Goal: Information Seeking & Learning: Find contact information

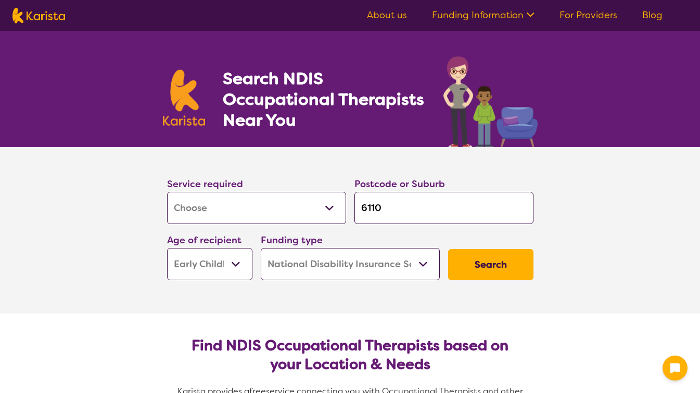
select select "[MEDICAL_DATA]"
select select "EC"
select select "NDIS"
select select "[MEDICAL_DATA]"
select select "EC"
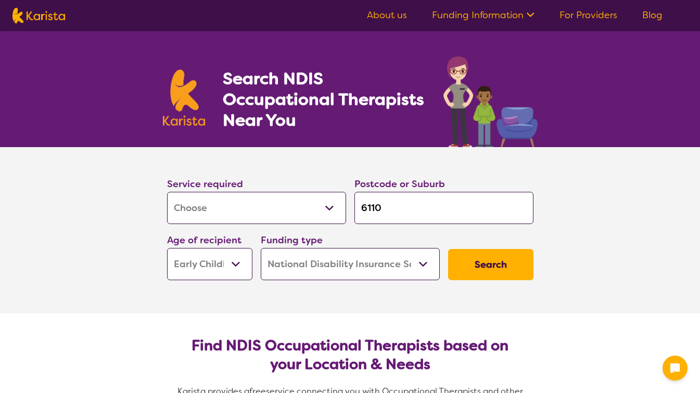
select select "NDIS"
click at [409, 207] on input "6110" at bounding box center [443, 208] width 179 height 32
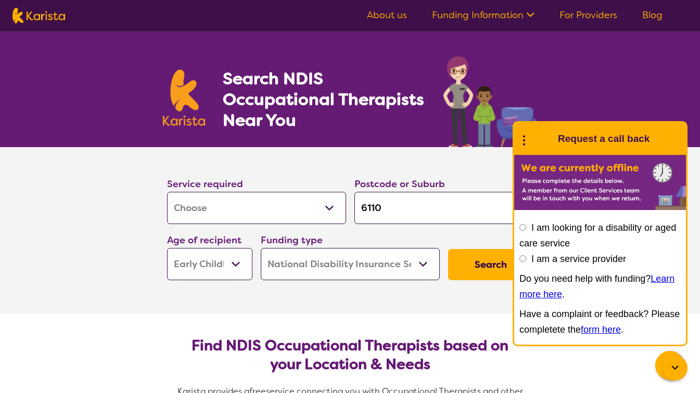
click at [481, 268] on button "Search" at bounding box center [490, 264] width 85 height 31
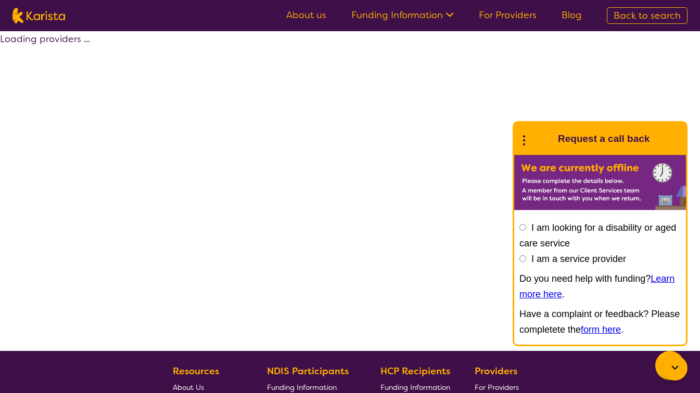
select select "by_score"
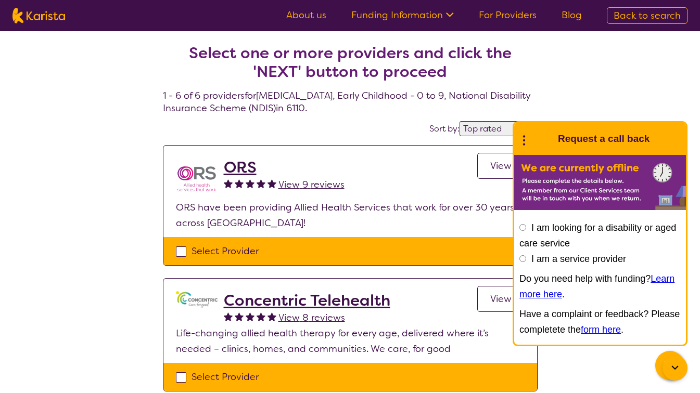
click at [669, 377] on div at bounding box center [674, 368] width 25 height 25
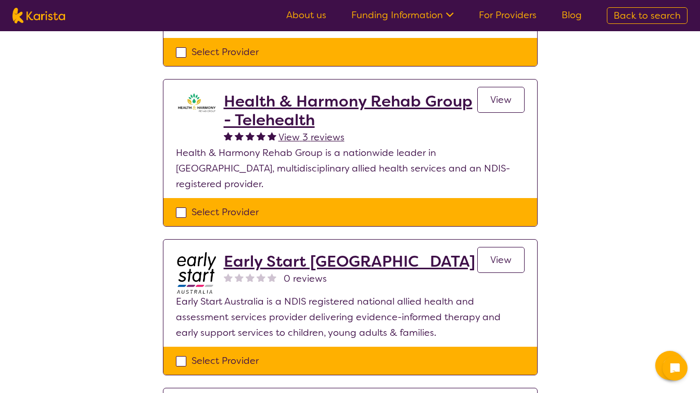
scroll to position [324, 0]
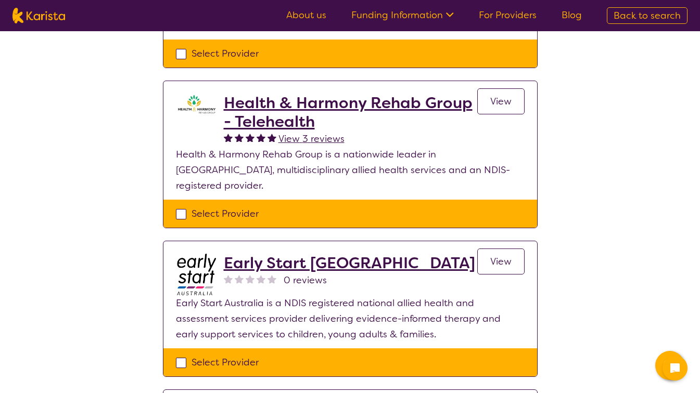
click at [340, 254] on h2 "Early Start [GEOGRAPHIC_DATA]" at bounding box center [349, 263] width 251 height 19
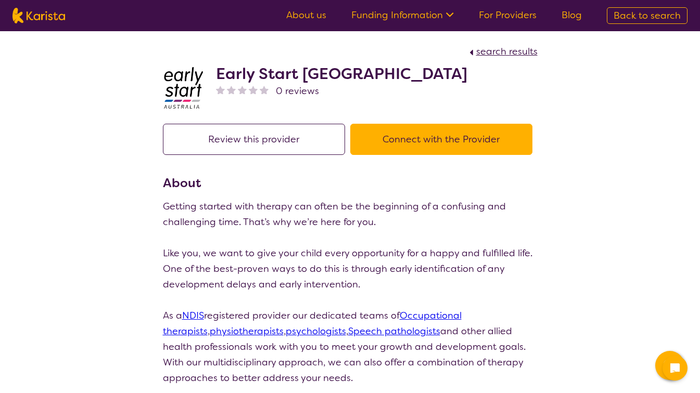
scroll to position [324, 0]
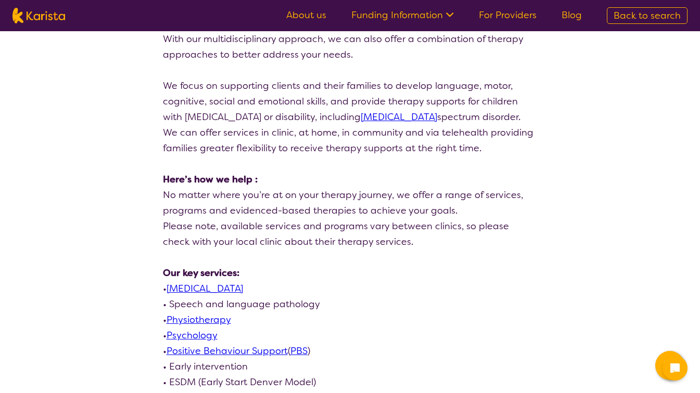
select select "by_score"
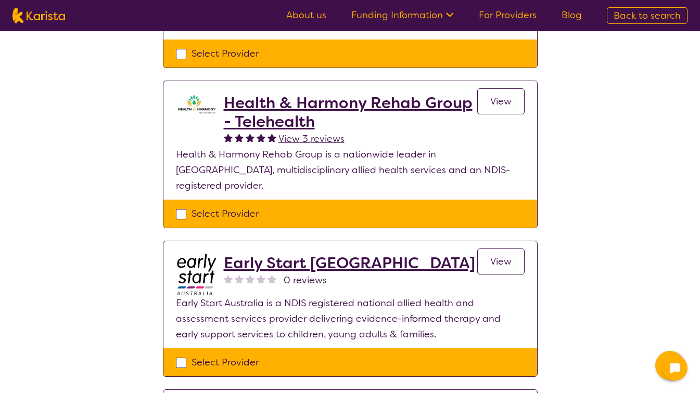
select select "[MEDICAL_DATA]"
select select "EC"
select select "NDIS"
select select "[MEDICAL_DATA]"
select select "EC"
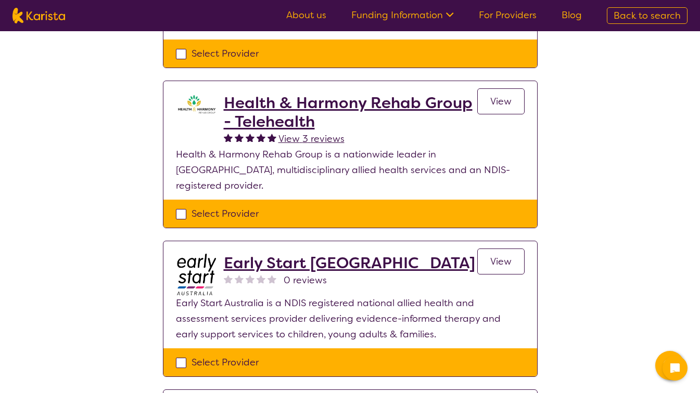
select select "NDIS"
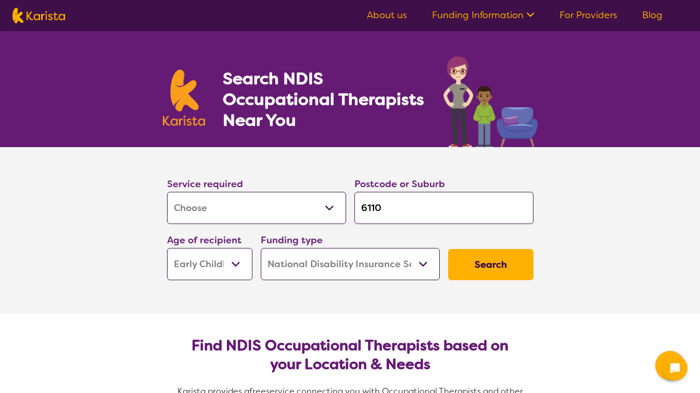
click at [235, 263] on select "Early Childhood - 0 to 9 Child - 10 to 11 Adolescent - 12 to 17 Adult - 18 to 6…" at bounding box center [209, 264] width 85 height 32
click at [167, 248] on select "Early Childhood - 0 to 9 Child - 10 to 11 Adolescent - 12 to 17 Adult - 18 to 6…" at bounding box center [209, 264] width 85 height 32
click at [417, 272] on select "Home Care Package (HCP) National Disability Insurance Scheme (NDIS) I don't know" at bounding box center [350, 264] width 179 height 32
select select "i-don-t-know"
click at [261, 248] on select "Home Care Package (HCP) National Disability Insurance Scheme (NDIS) I don't know" at bounding box center [350, 264] width 179 height 32
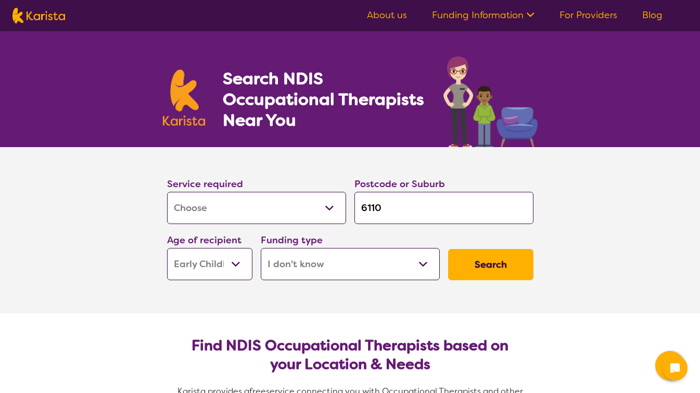
select select "i-don-t-know"
click at [479, 267] on button "Search" at bounding box center [490, 264] width 85 height 31
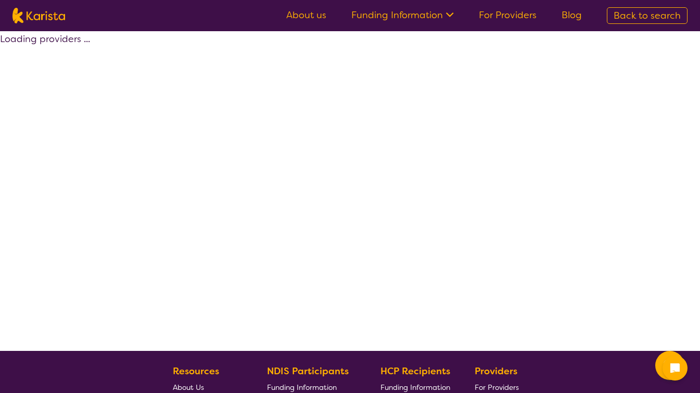
select select "[MEDICAL_DATA]"
select select "EC"
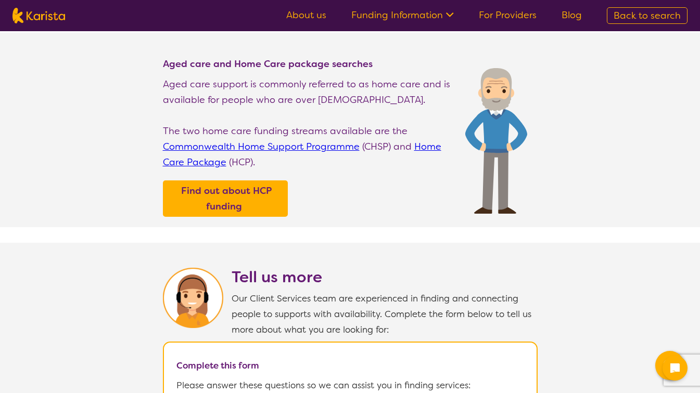
scroll to position [293, 0]
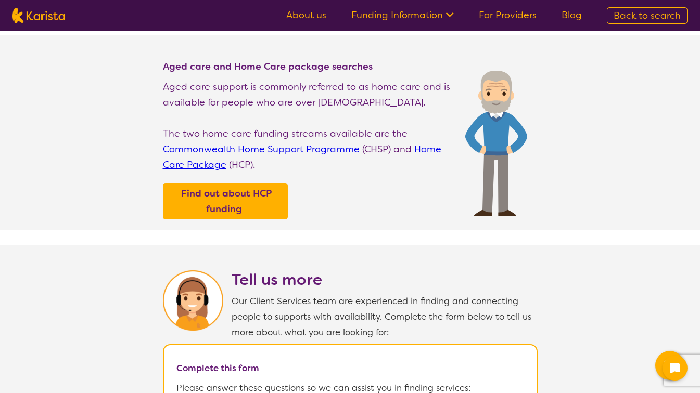
select select "[MEDICAL_DATA]"
select select "EC"
select select "i-don-t-know"
select select "[MEDICAL_DATA]"
select select "EC"
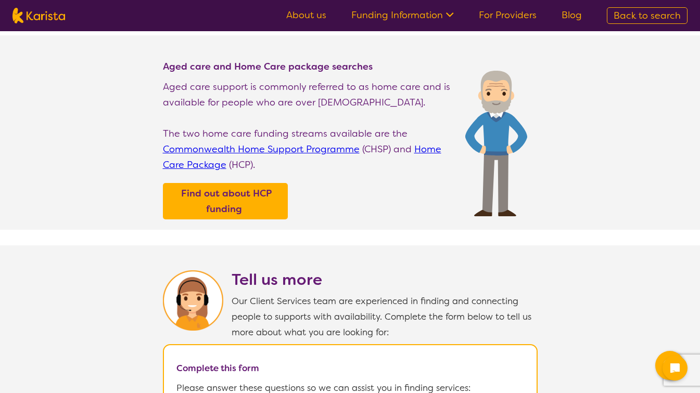
select select "i-don-t-know"
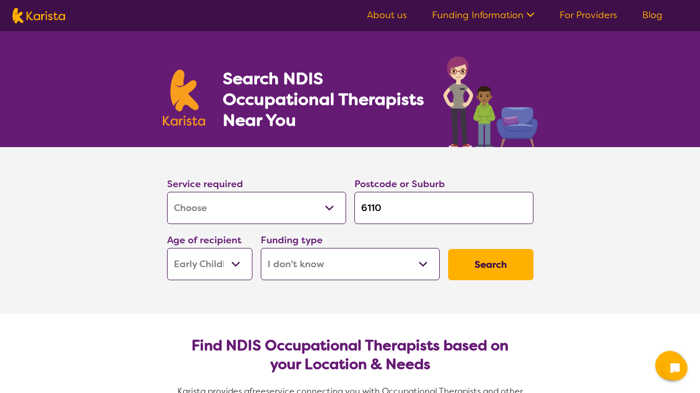
drag, startPoint x: 411, startPoint y: 200, endPoint x: 289, endPoint y: 177, distance: 123.4
click at [289, 177] on div "Service required Allied Health Assistant Assessment ([MEDICAL_DATA] or [MEDICAL…" at bounding box center [350, 228] width 375 height 112
type input "k"
type input "ke"
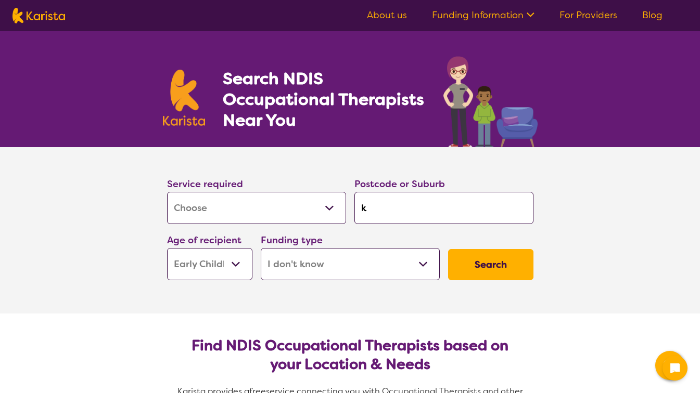
type input "ke"
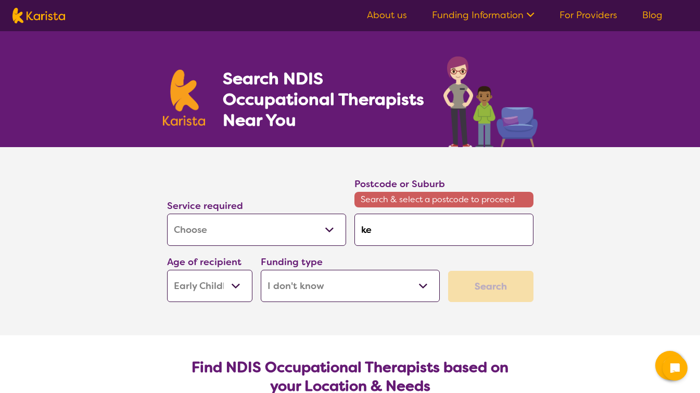
type input "kel"
type input "[PERSON_NAME]"
type input "kelms"
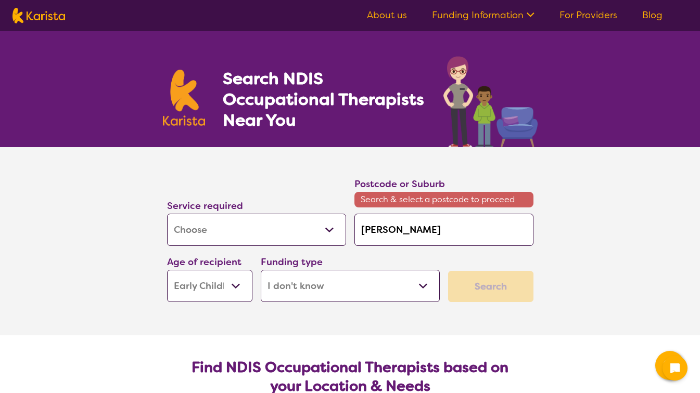
type input "kelms"
type input "kelmsc"
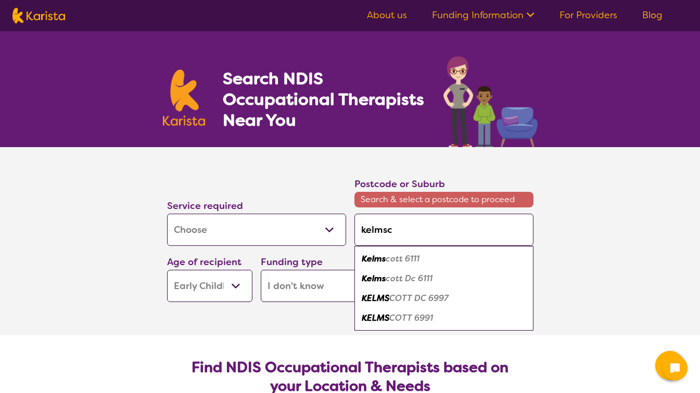
type input "kelmsco"
type input "kelmscot"
type input "kelmscott"
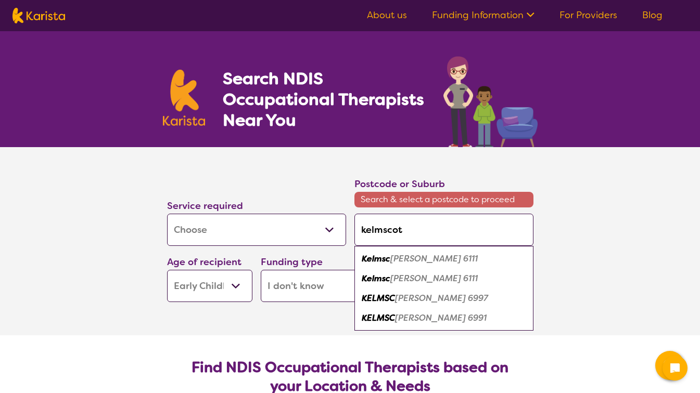
type input "kelmscott"
click at [412, 262] on em "6111" at bounding box center [410, 258] width 15 height 11
type input "6111"
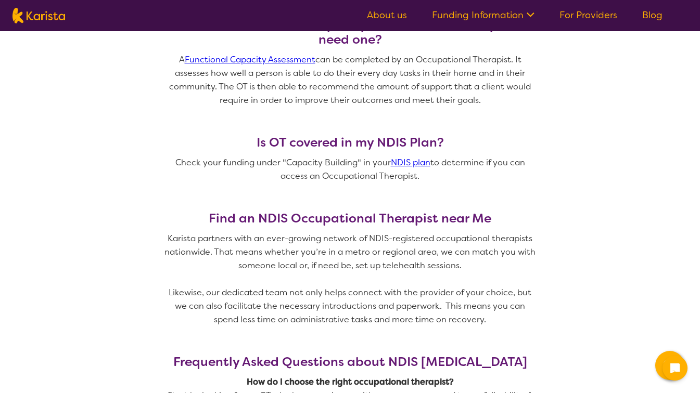
scroll to position [821, 0]
